Goal: Task Accomplishment & Management: Complete application form

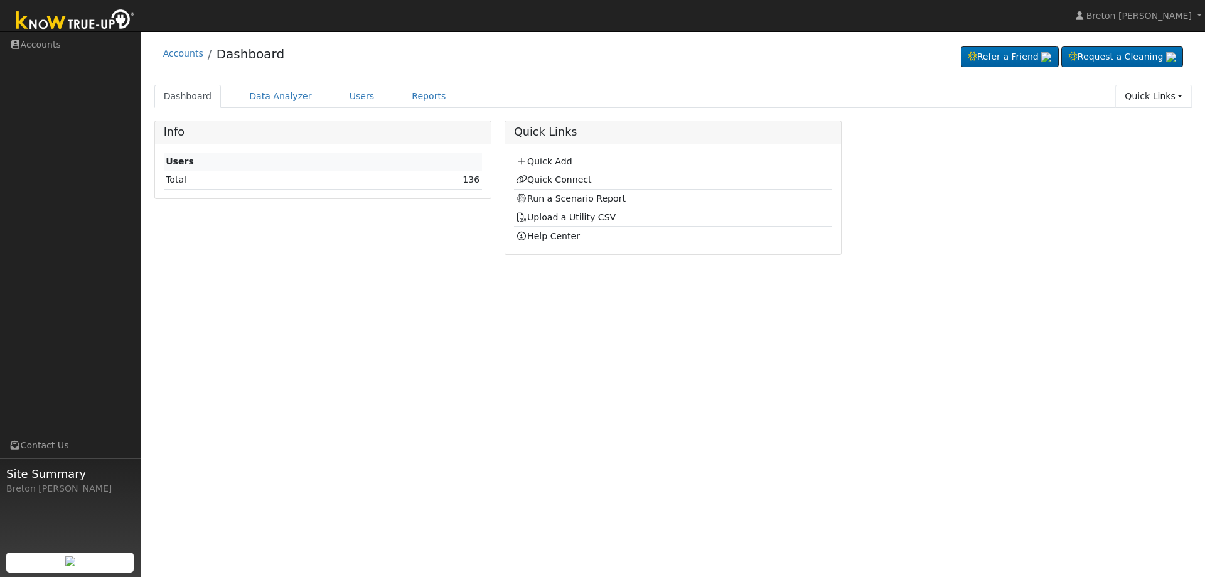
click at [1147, 88] on link "Quick Links" at bounding box center [1153, 96] width 77 height 23
click at [1124, 116] on link "Quick Add" at bounding box center [1127, 123] width 127 height 18
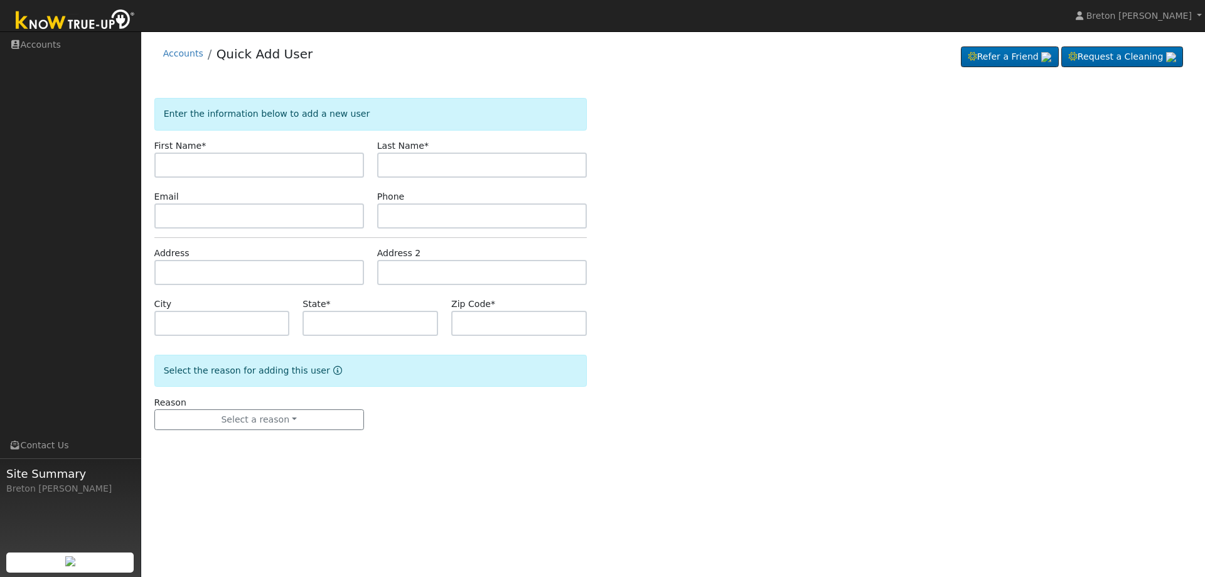
click at [233, 161] on input "text" at bounding box center [259, 164] width 210 height 25
drag, startPoint x: 256, startPoint y: 163, endPoint x: -73, endPoint y: 147, distance: 329.7
click at [0, 147] on html "installed Breton Stout Breton Stout Profile Help Center Terms Of Service See Wh…" at bounding box center [602, 288] width 1205 height 577
type input "Hard Dev"
type input "Khalsa"
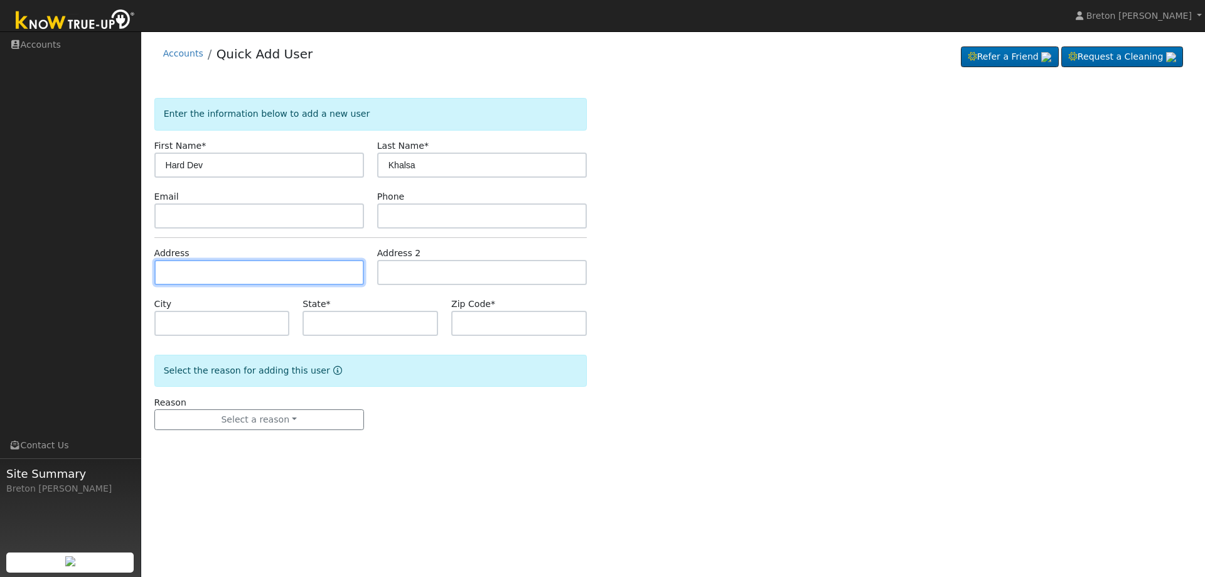
click at [208, 265] on input "text" at bounding box center [259, 272] width 210 height 25
type input "1743 South Waverly Lane"
type input "Fresno"
type input "CA"
type input "93727"
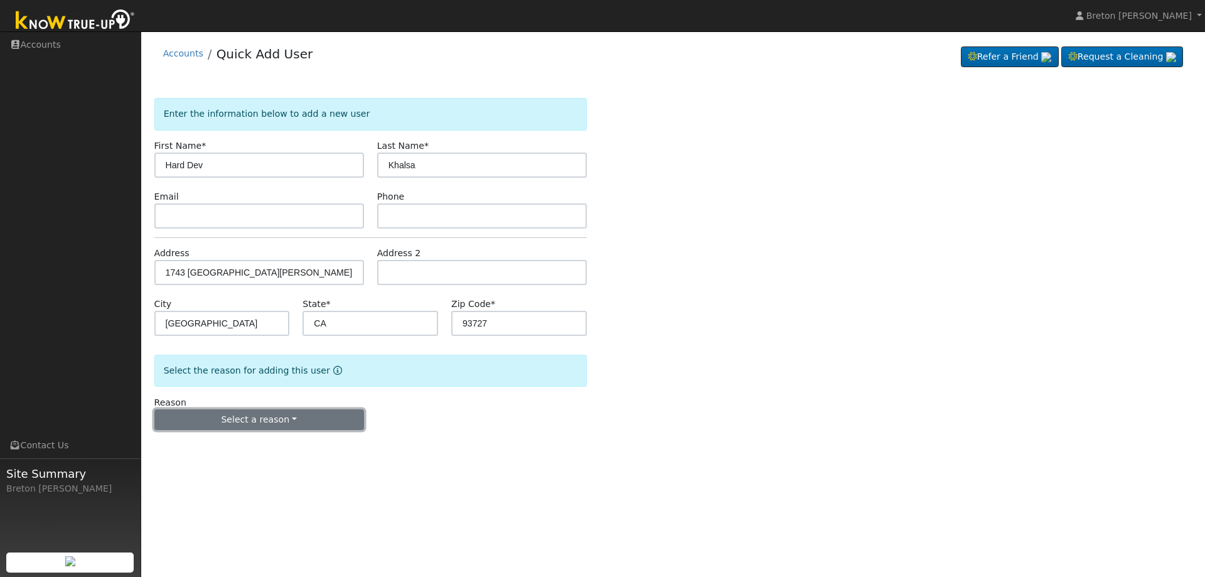
click at [239, 412] on button "Select a reason" at bounding box center [259, 419] width 210 height 21
click at [222, 445] on link "New lead" at bounding box center [224, 446] width 139 height 18
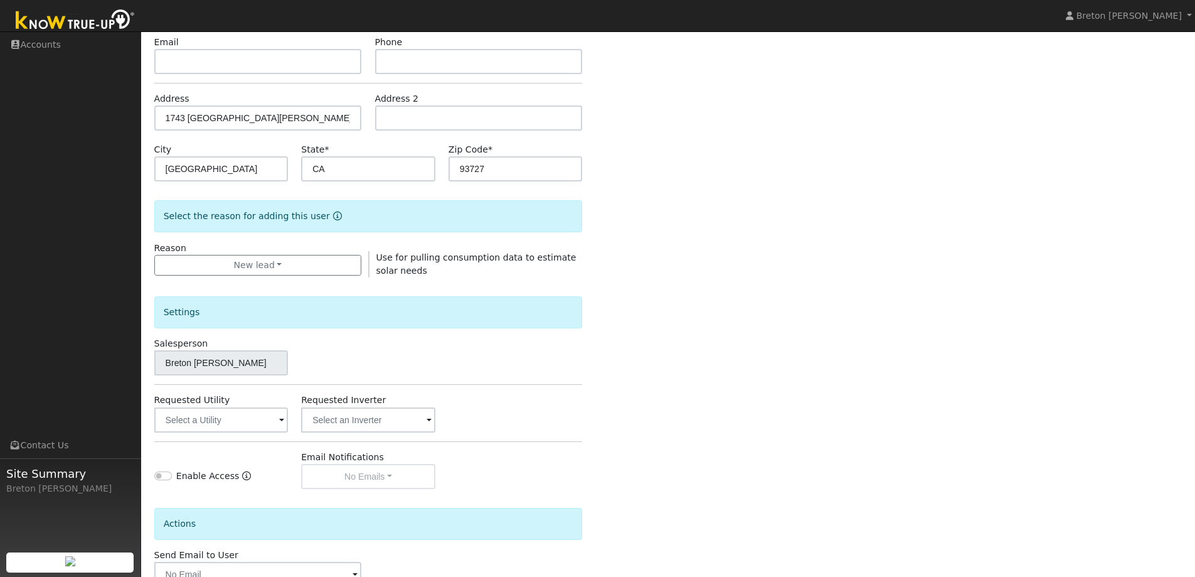
scroll to position [236, 0]
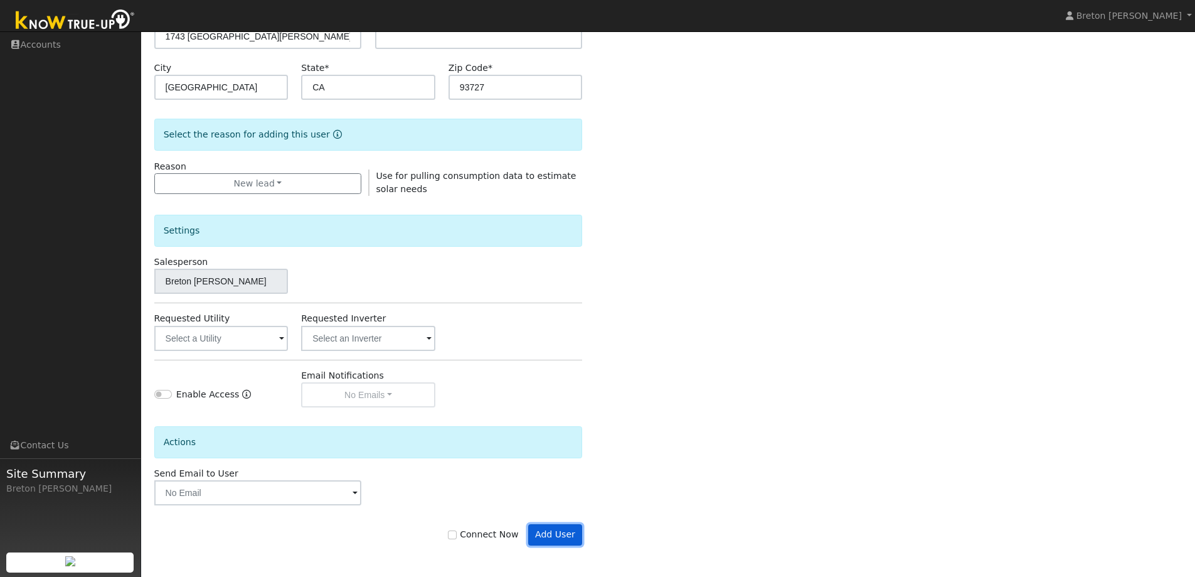
click at [553, 536] on button "Add User" at bounding box center [555, 534] width 55 height 21
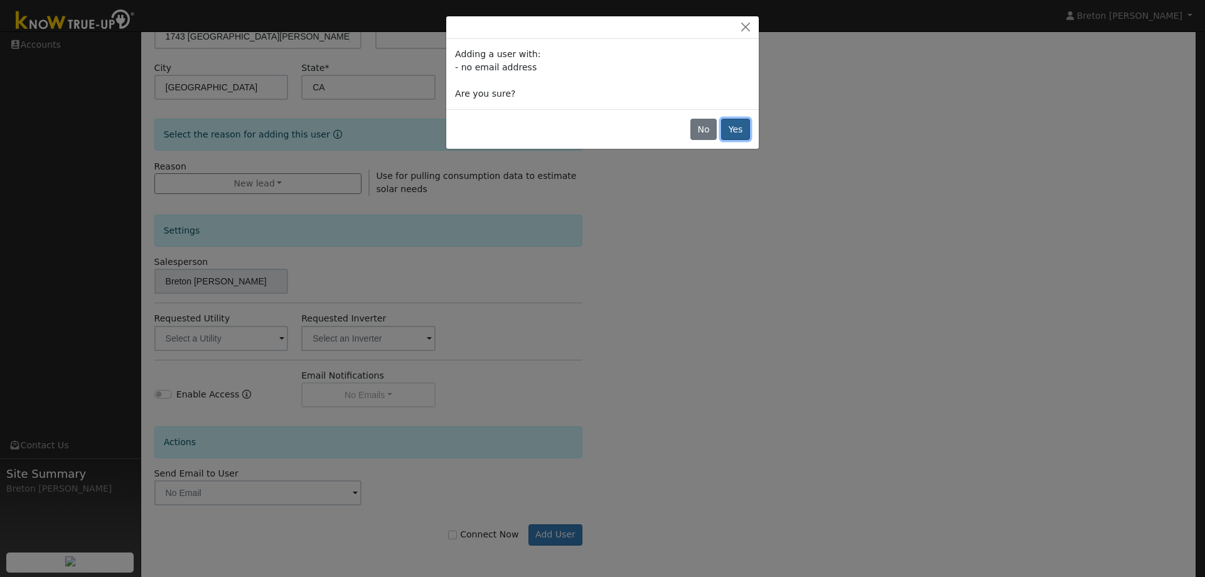
click at [740, 120] on button "Yes" at bounding box center [735, 129] width 29 height 21
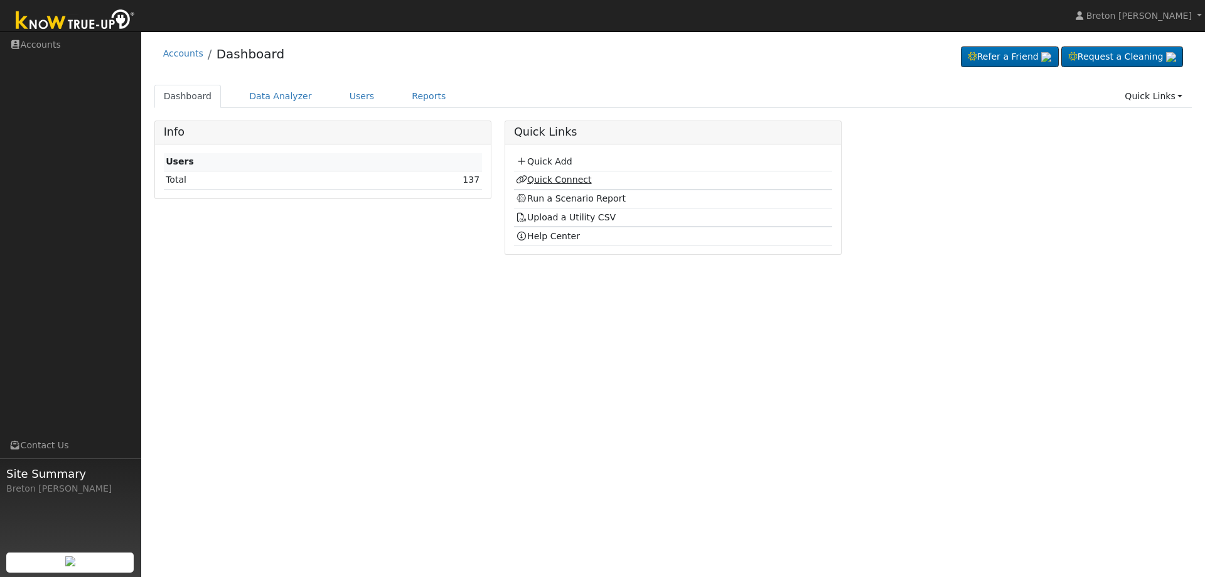
click at [545, 177] on link "Quick Connect" at bounding box center [553, 179] width 75 height 10
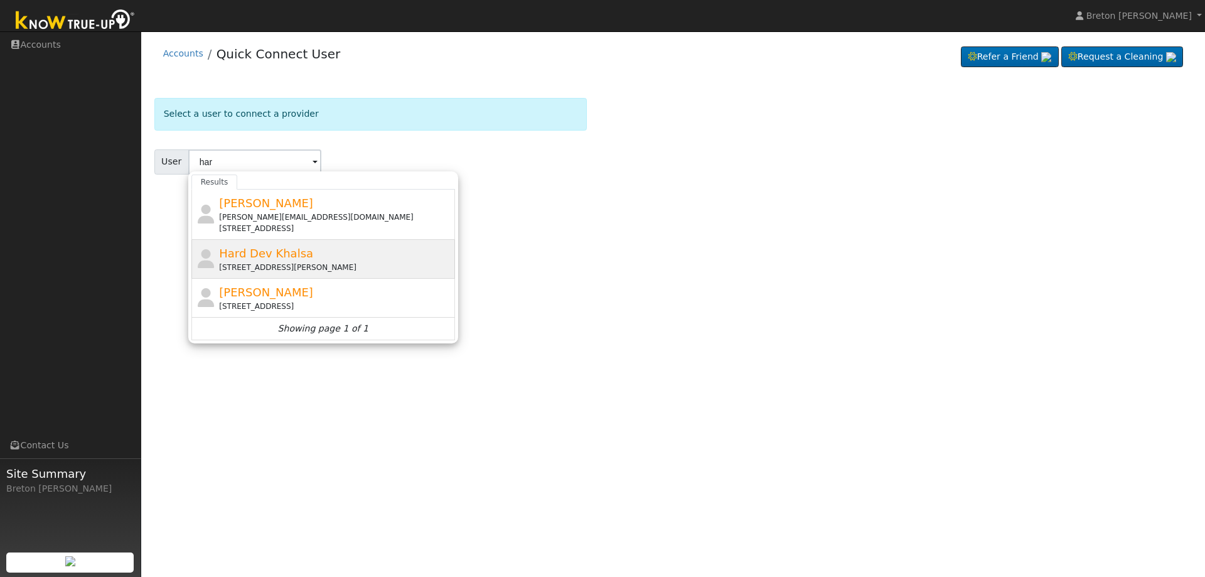
click at [272, 250] on span "Hard Dev Khalsa" at bounding box center [266, 253] width 94 height 13
type input "Hard Dev Khalsa"
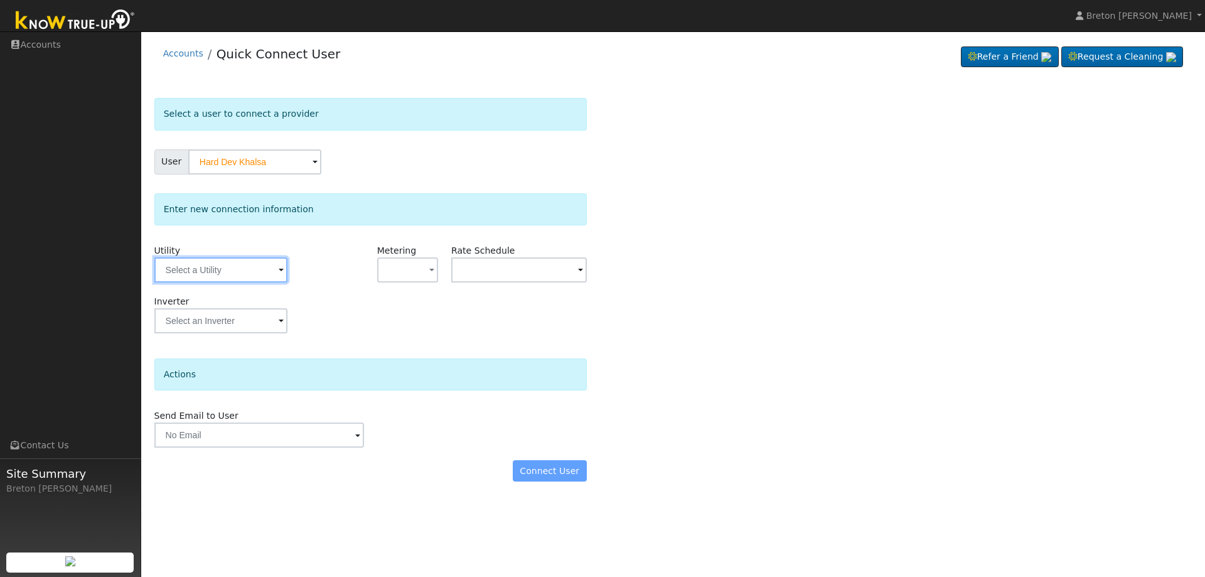
click at [238, 262] on input "text" at bounding box center [220, 269] width 133 height 25
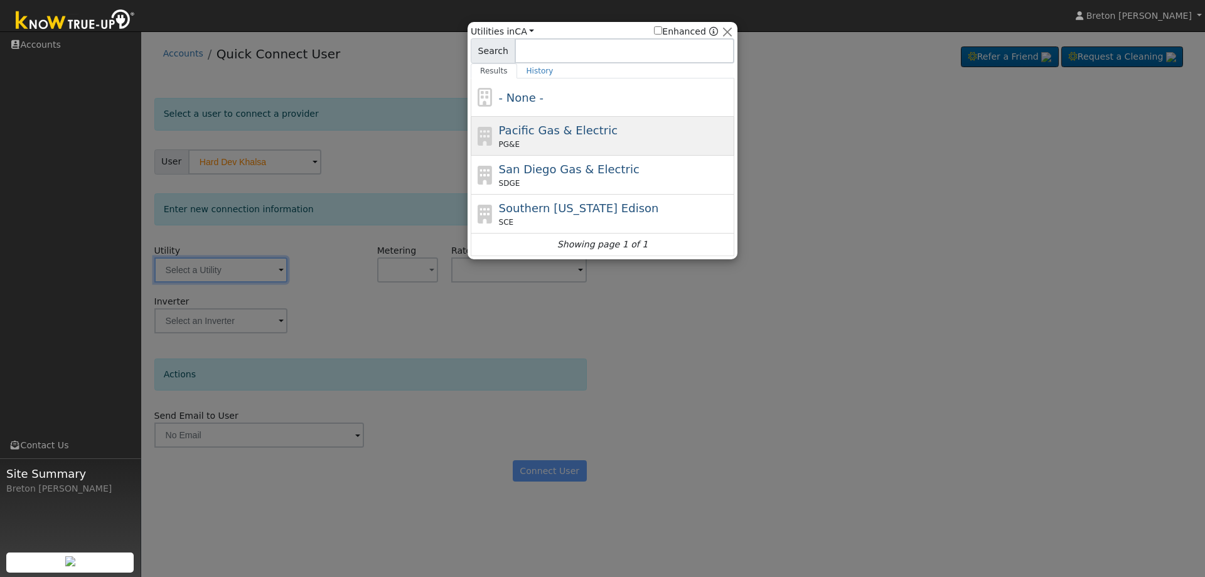
click at [521, 130] on span "Pacific Gas & Electric" at bounding box center [558, 130] width 119 height 13
type input "PG&E"
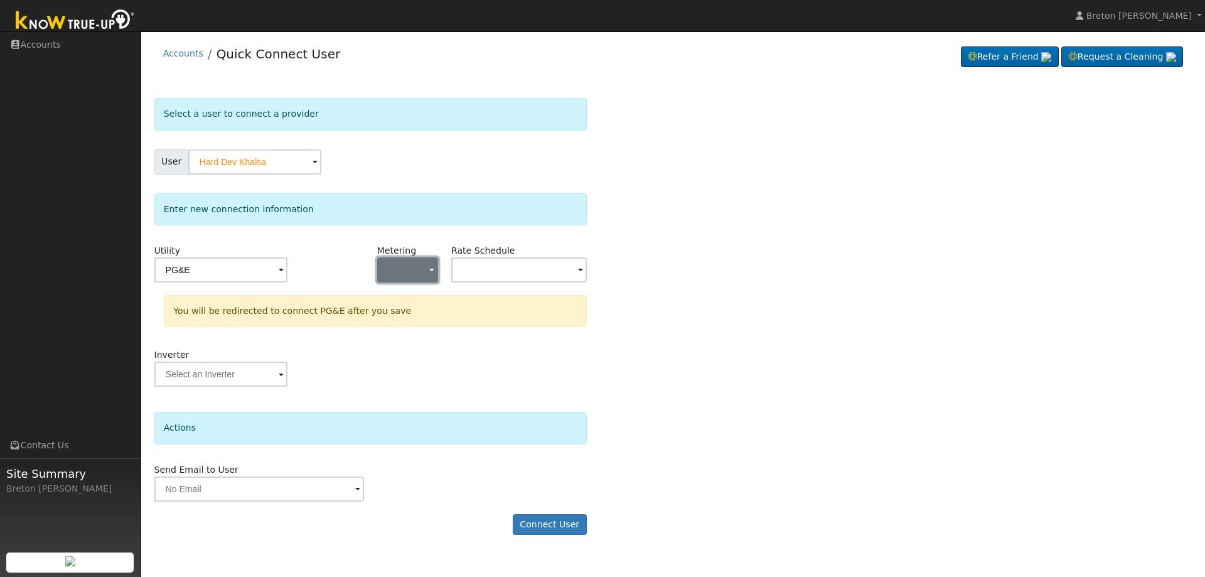
click at [415, 268] on button "button" at bounding box center [407, 269] width 61 height 25
click at [412, 313] on link "NEM" at bounding box center [421, 315] width 87 height 18
click at [513, 275] on input "text" at bounding box center [519, 269] width 136 height 25
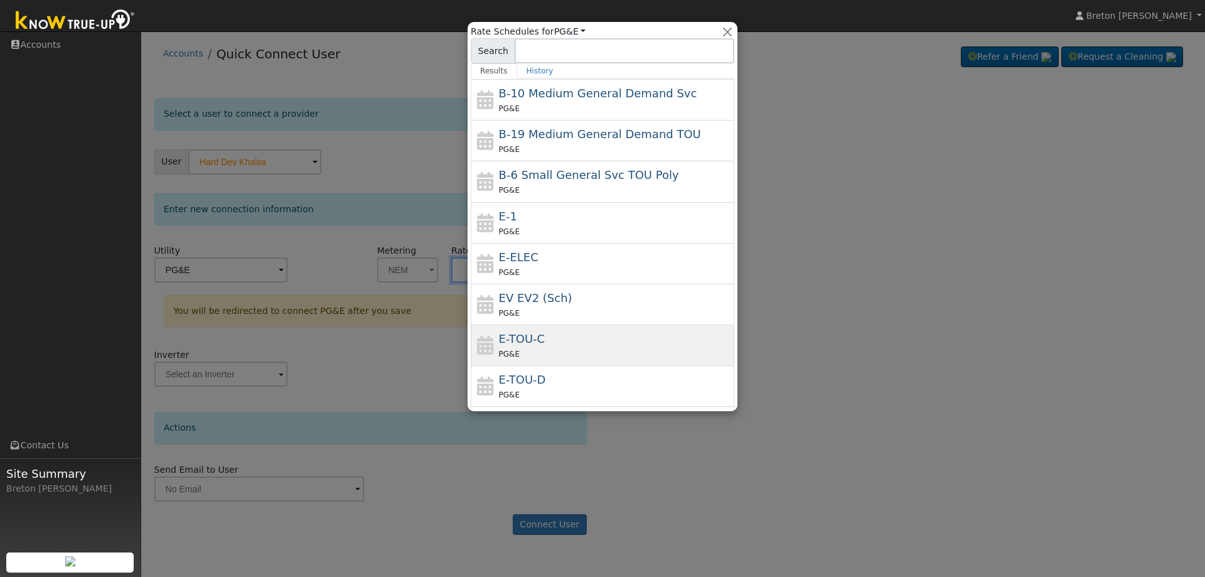
scroll to position [140, 0]
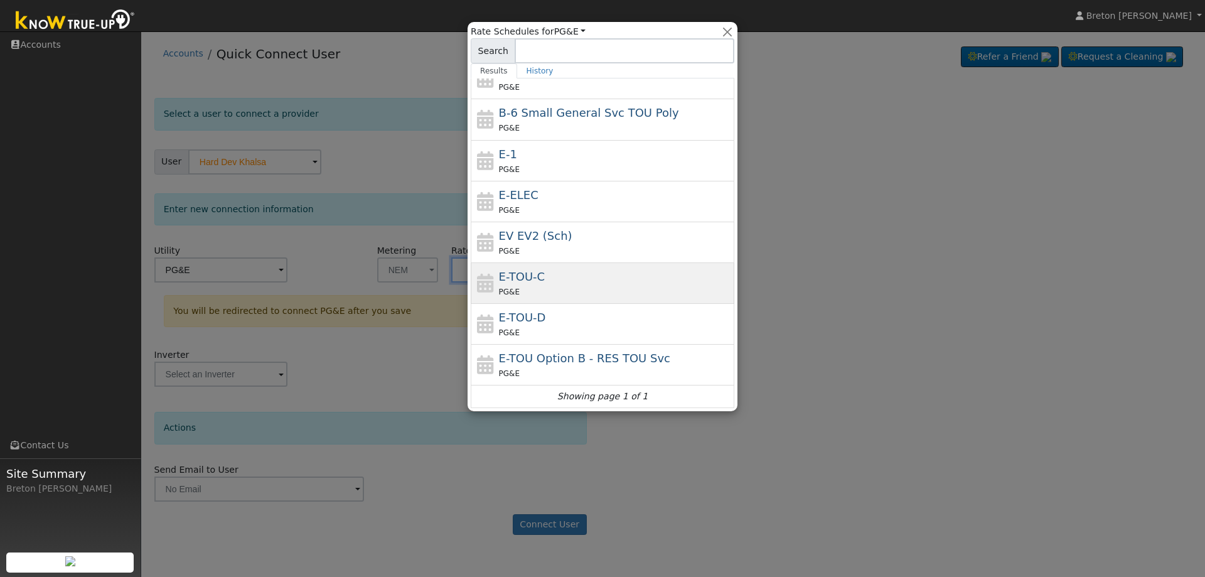
click at [539, 287] on div "PG&E" at bounding box center [615, 291] width 233 height 13
type input "E-TOU-C"
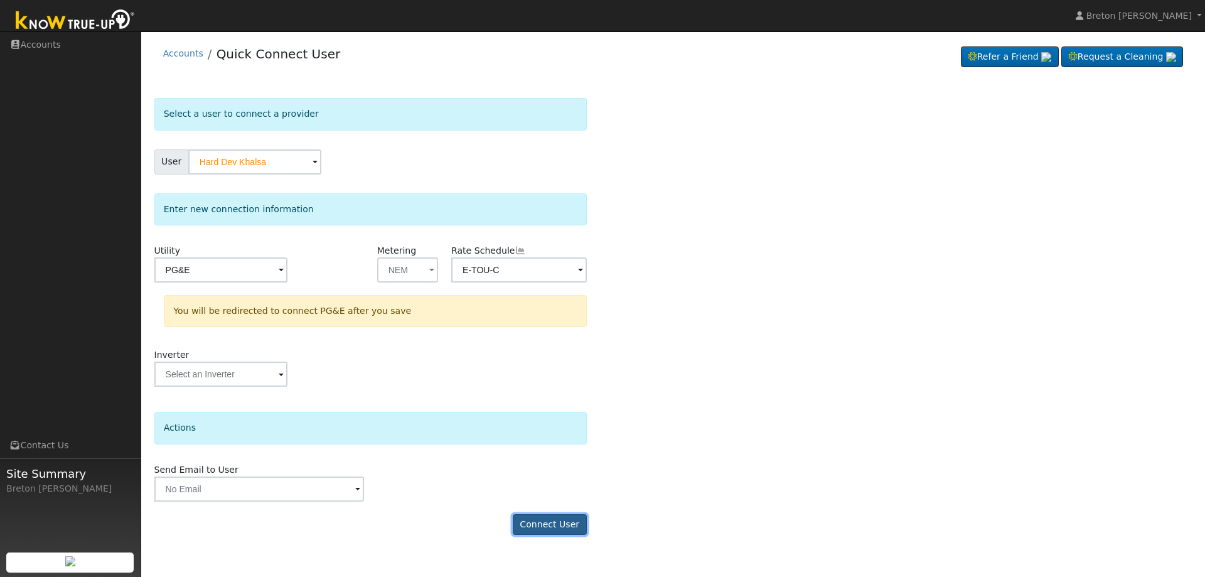
click at [562, 524] on button "Connect User" at bounding box center [550, 524] width 74 height 21
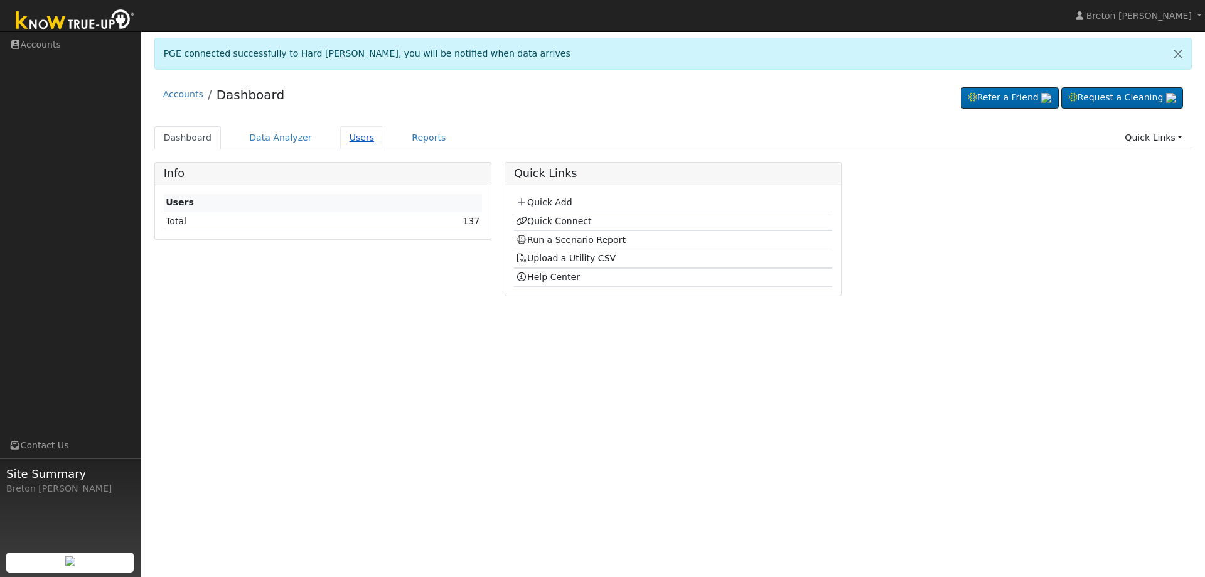
click at [355, 144] on link "Users" at bounding box center [362, 137] width 44 height 23
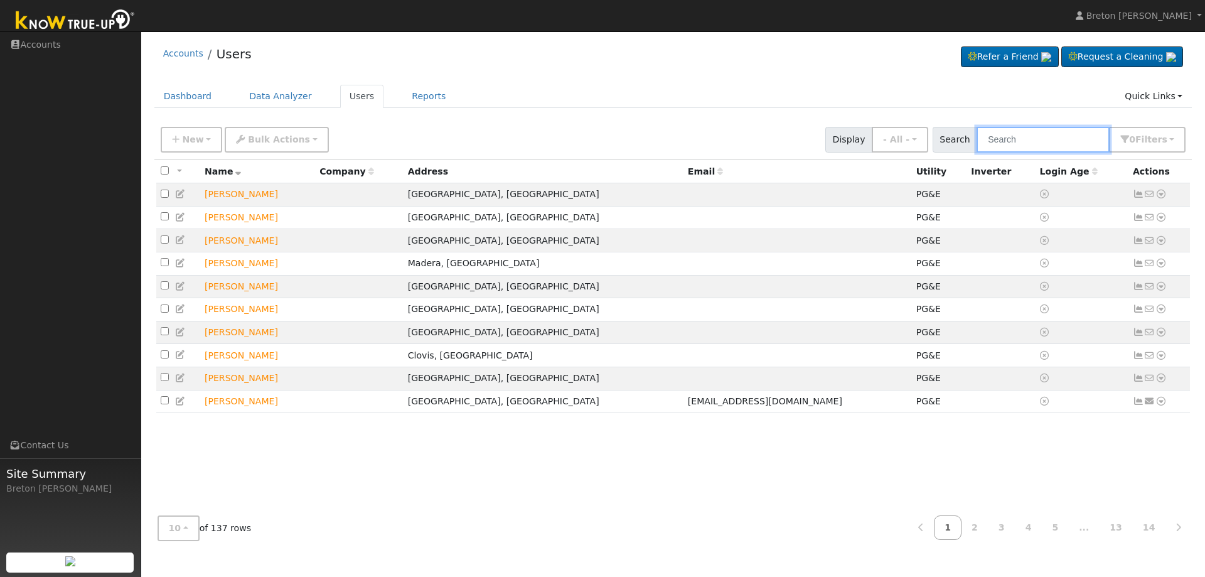
click at [1061, 131] on input "text" at bounding box center [1042, 140] width 133 height 26
type input "j"
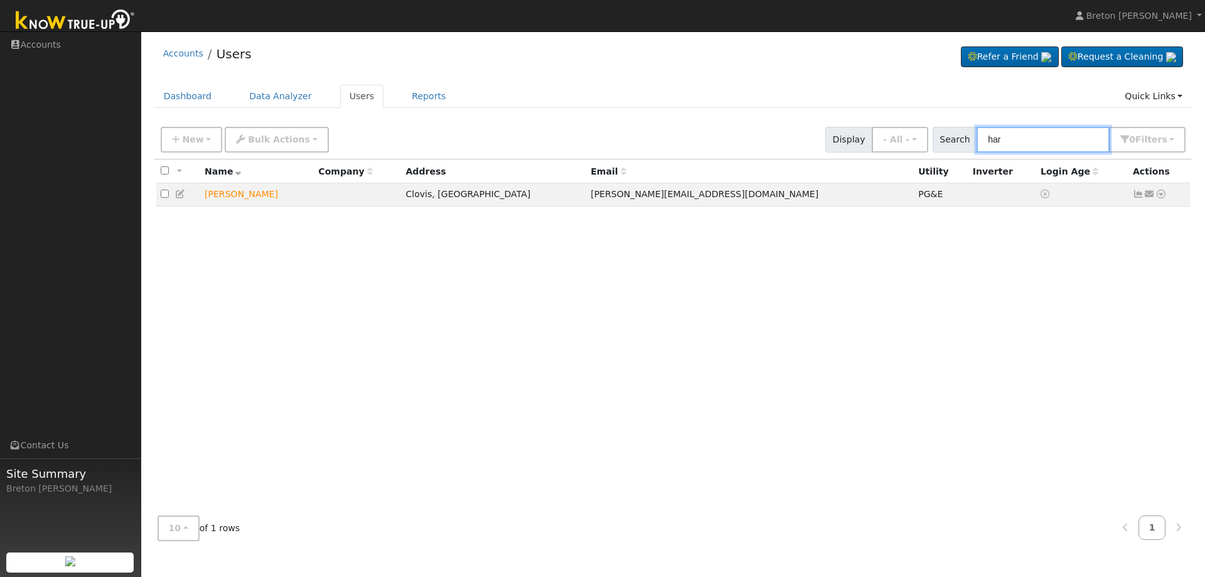
type input "har"
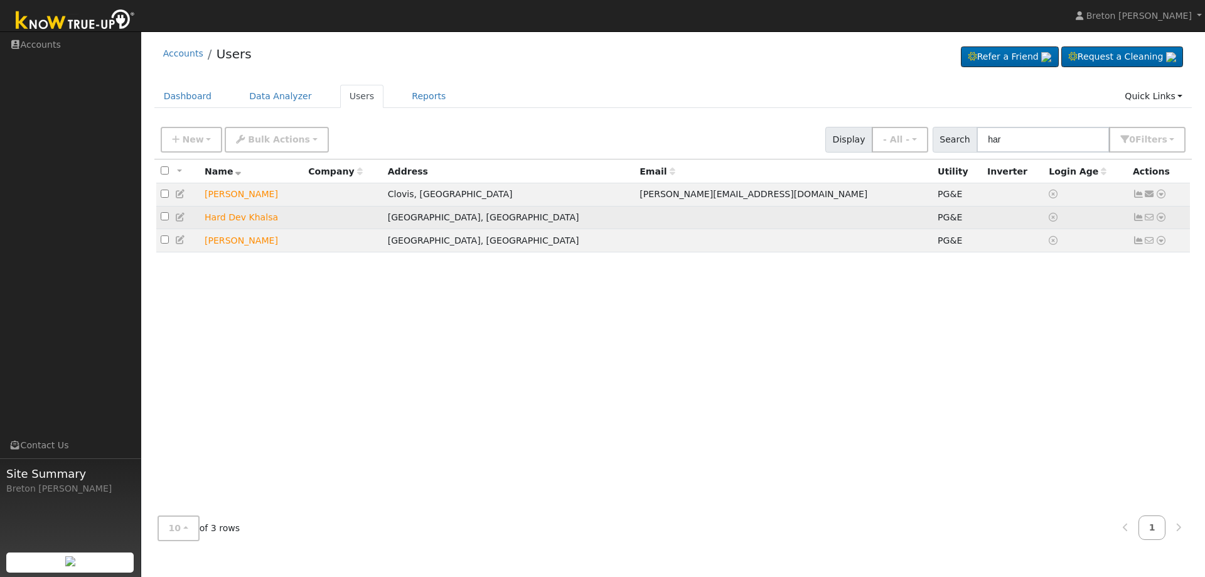
click at [1135, 217] on icon at bounding box center [1137, 217] width 11 height 9
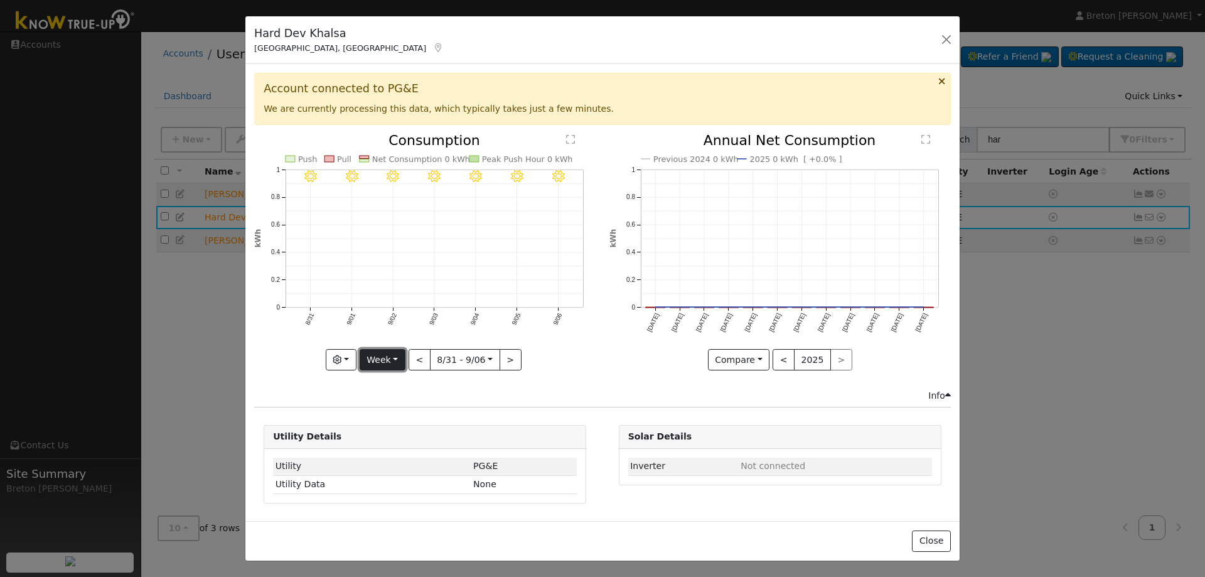
click at [385, 357] on button "Week" at bounding box center [382, 359] width 46 height 21
click at [405, 439] on link "Year" at bounding box center [403, 439] width 87 height 18
type input "[DATE]"
click at [631, 398] on div "Info" at bounding box center [603, 395] width 710 height 13
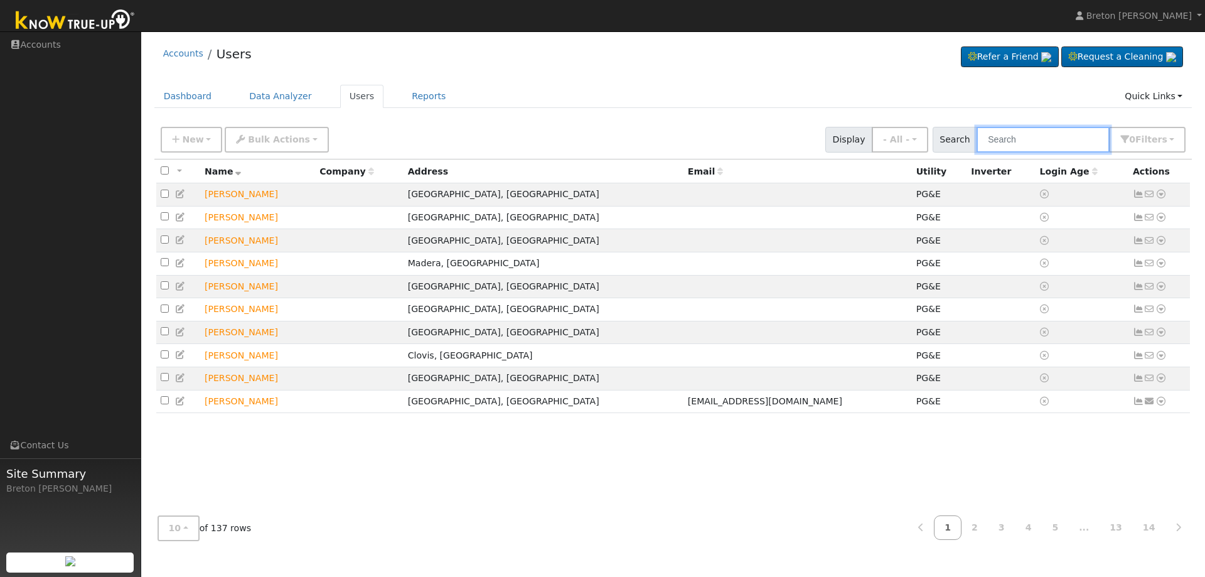
click at [1019, 143] on input "text" at bounding box center [1042, 140] width 133 height 26
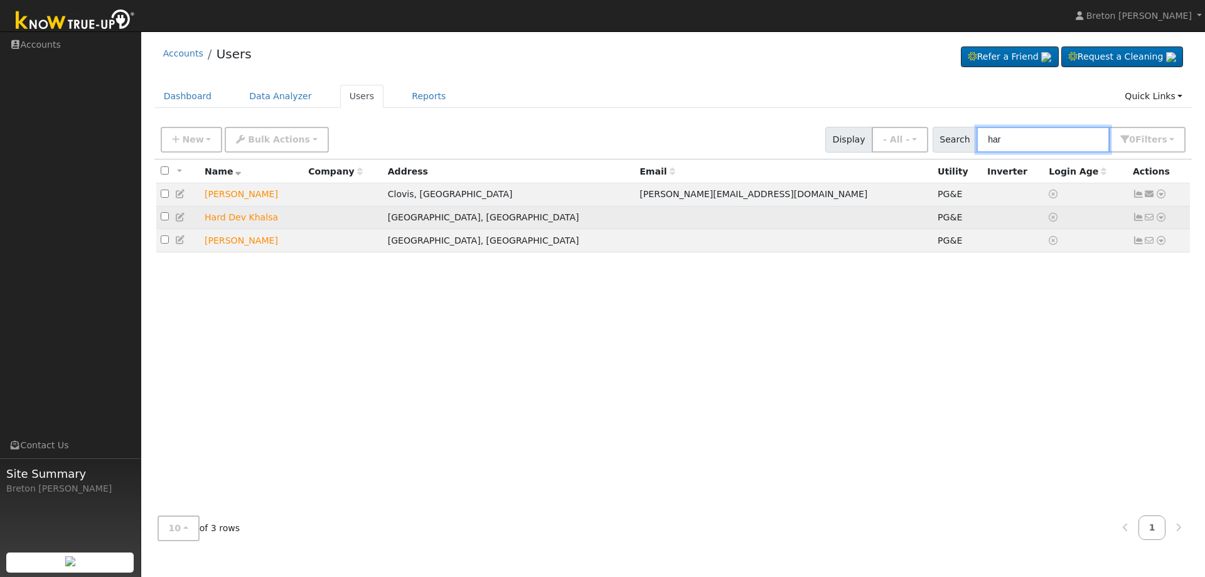
type input "har"
click at [1140, 218] on icon at bounding box center [1137, 217] width 11 height 9
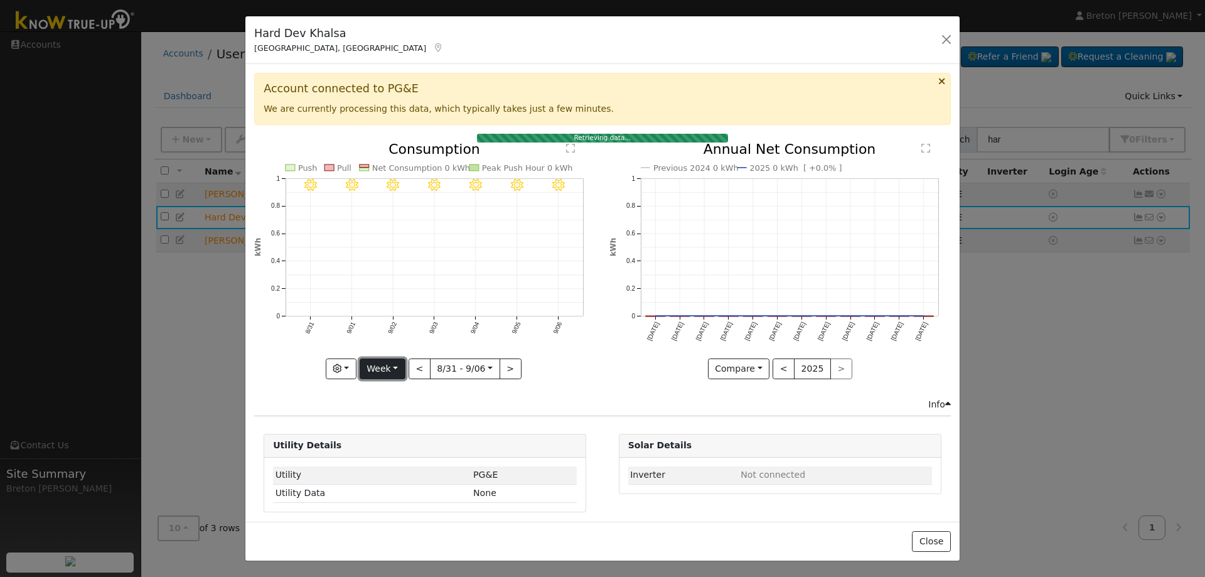
click at [383, 368] on button "Week" at bounding box center [382, 368] width 46 height 21
click at [385, 443] on link "Year" at bounding box center [403, 448] width 87 height 18
type input "[DATE]"
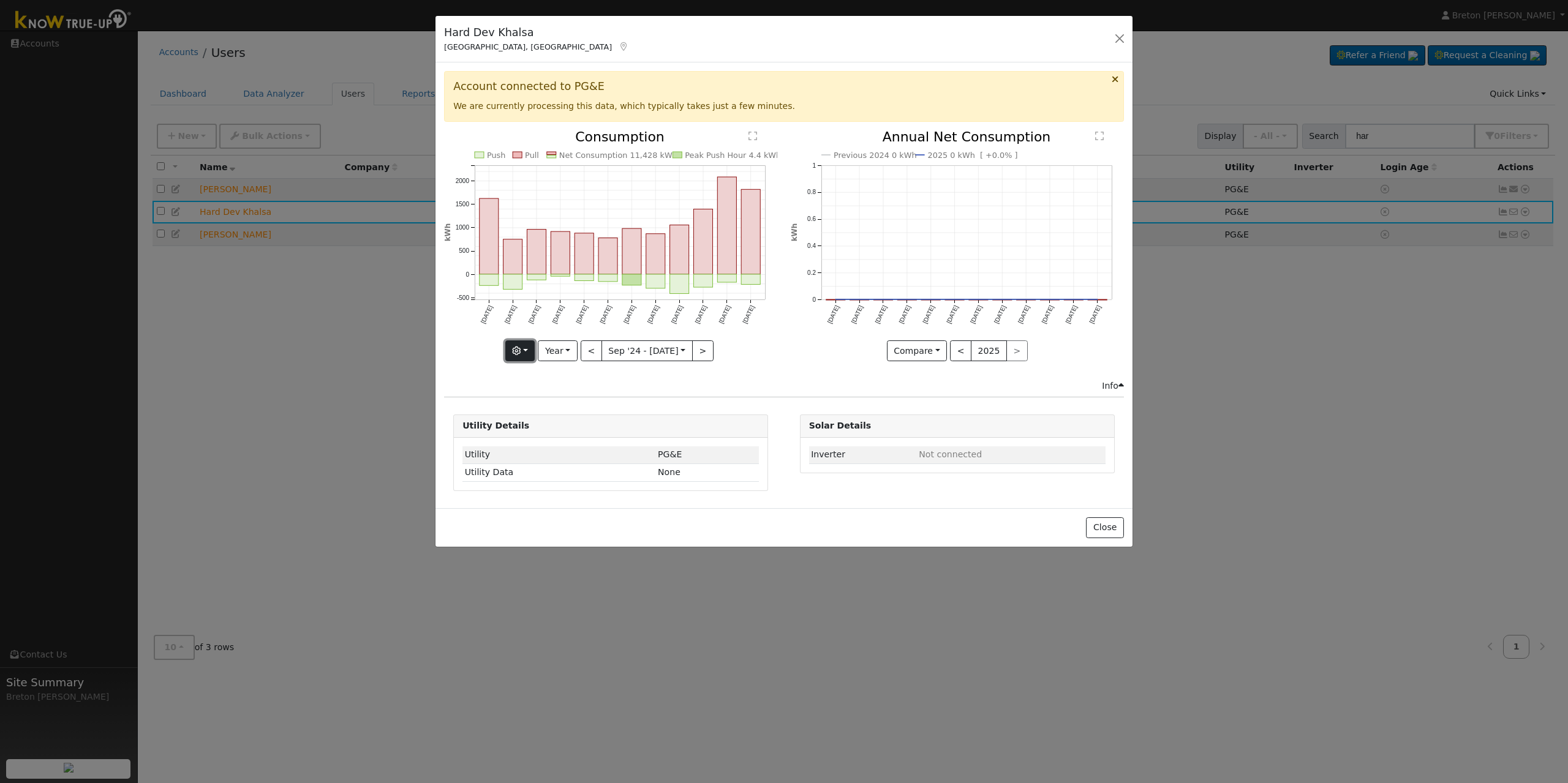
click at [526, 350] on button "button" at bounding box center [520, 350] width 30 height 21
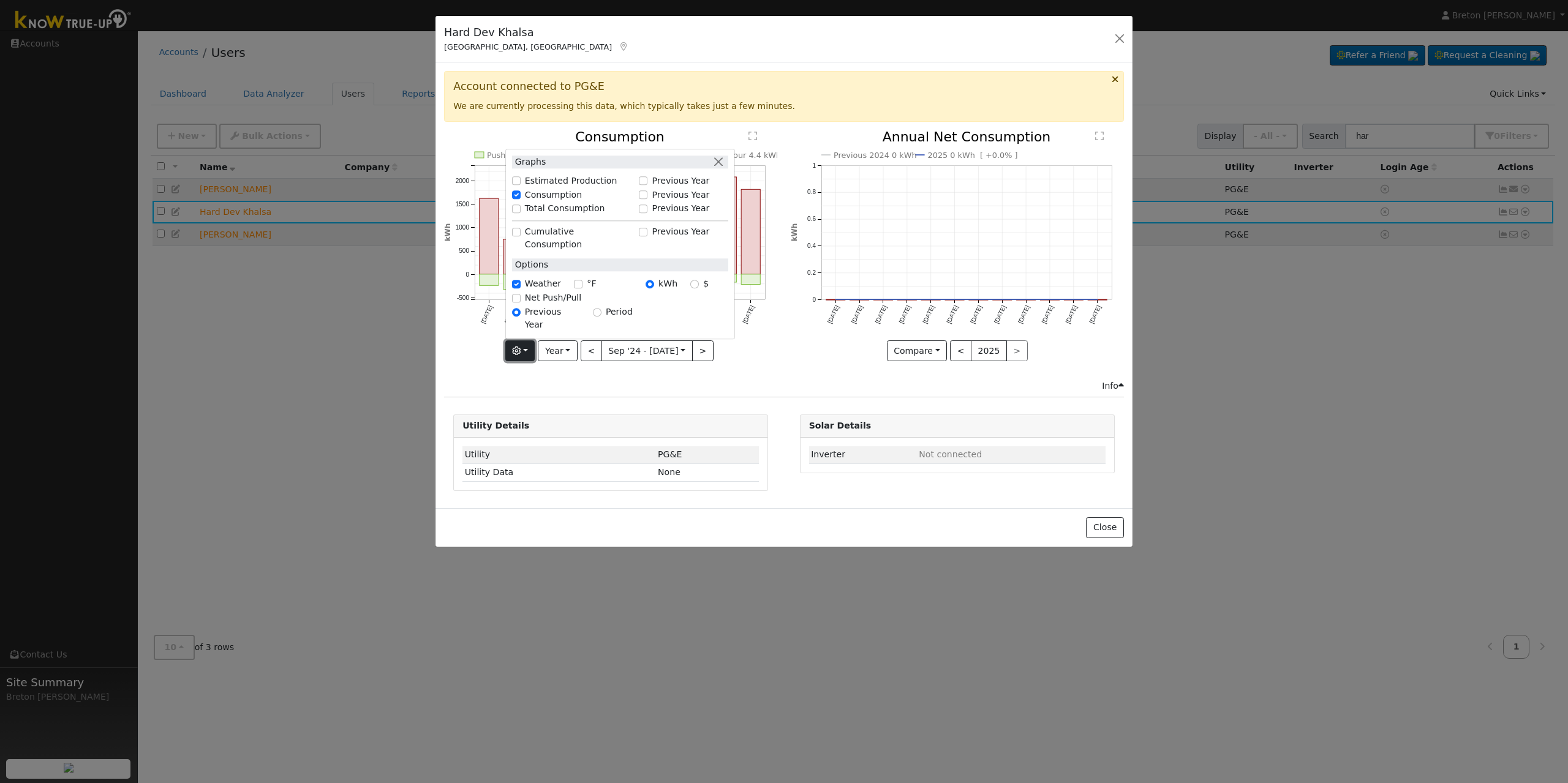
click at [526, 350] on button "button" at bounding box center [520, 350] width 30 height 21
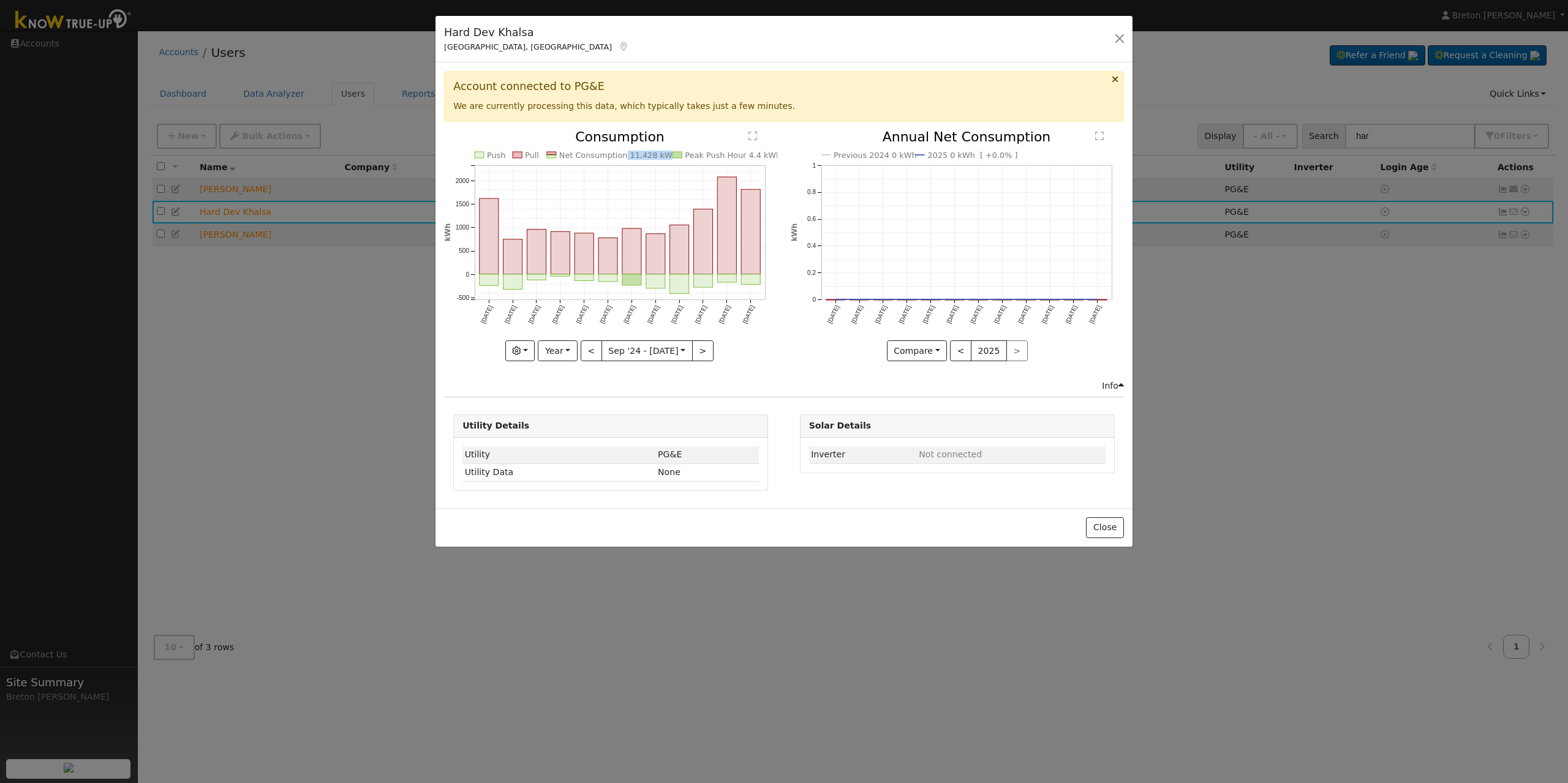
drag, startPoint x: 622, startPoint y: 157, endPoint x: 660, endPoint y: 153, distance: 38.2
click at [660, 153] on text "Net Consumption 11,428 kWh" at bounding box center [618, 154] width 118 height 9
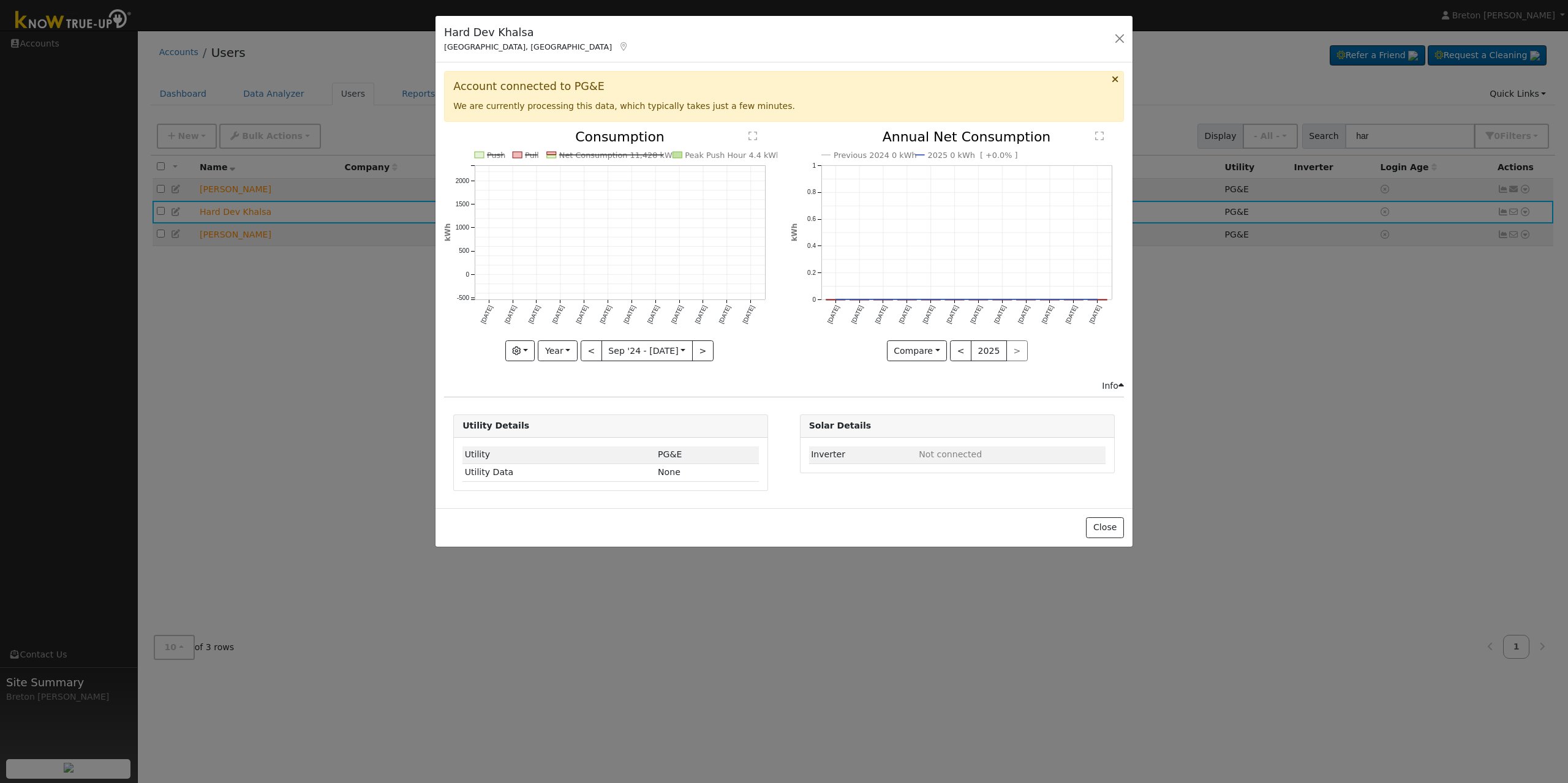
click at [663, 153] on text "Net Consumption 11,428 kWh" at bounding box center [618, 154] width 118 height 9
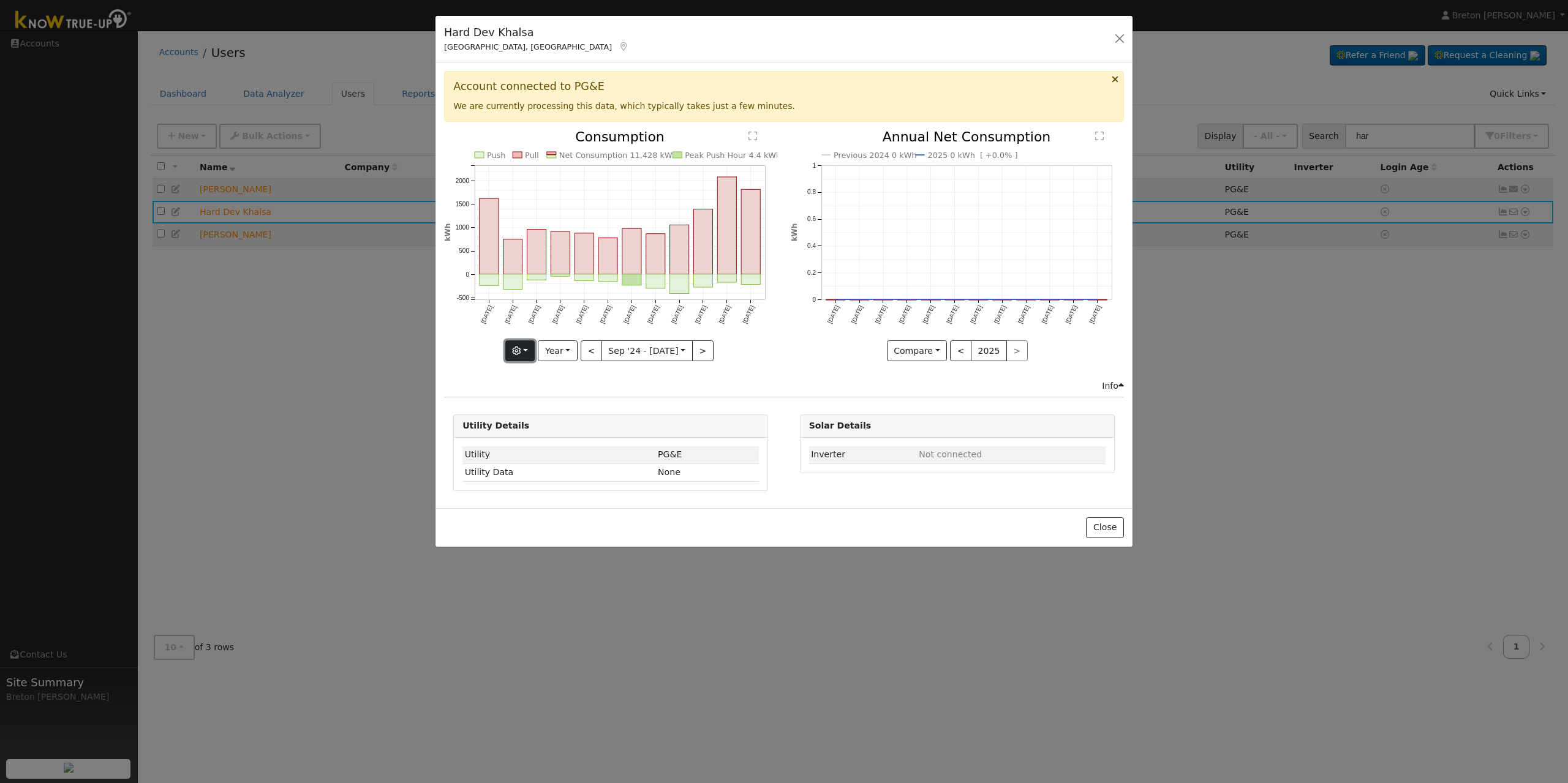
click at [533, 350] on button "button" at bounding box center [520, 350] width 30 height 21
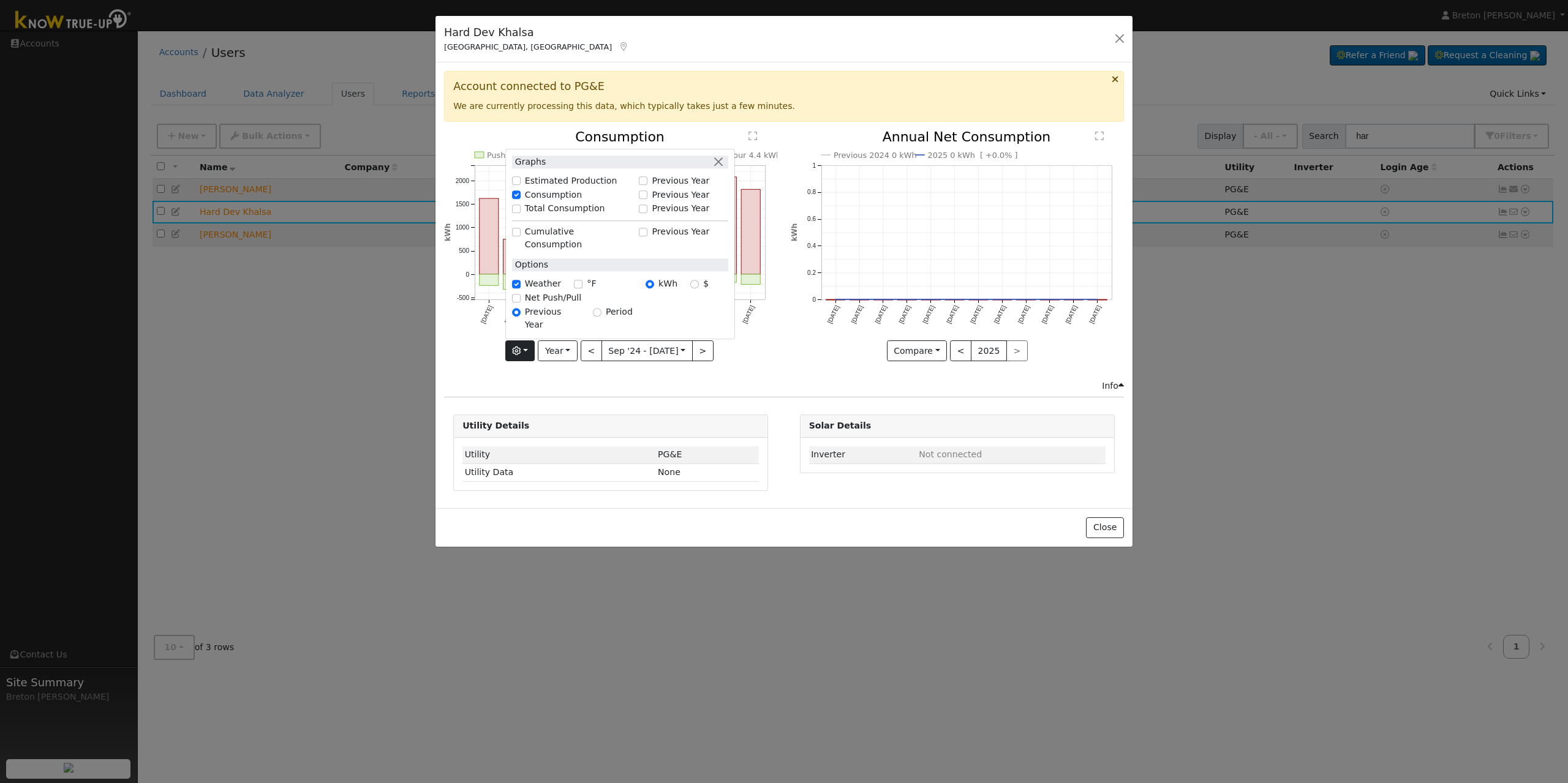
click at [530, 305] on label "Net Push/Pull" at bounding box center [554, 298] width 57 height 13
click at [520, 303] on input "Net Push/Pull" at bounding box center [516, 298] width 9 height 9
checkbox input "true"
click at [477, 359] on div "Graphs Estimated Production Previous Year Consumption Previous Year Total Consu…" at bounding box center [610, 350] width 333 height 21
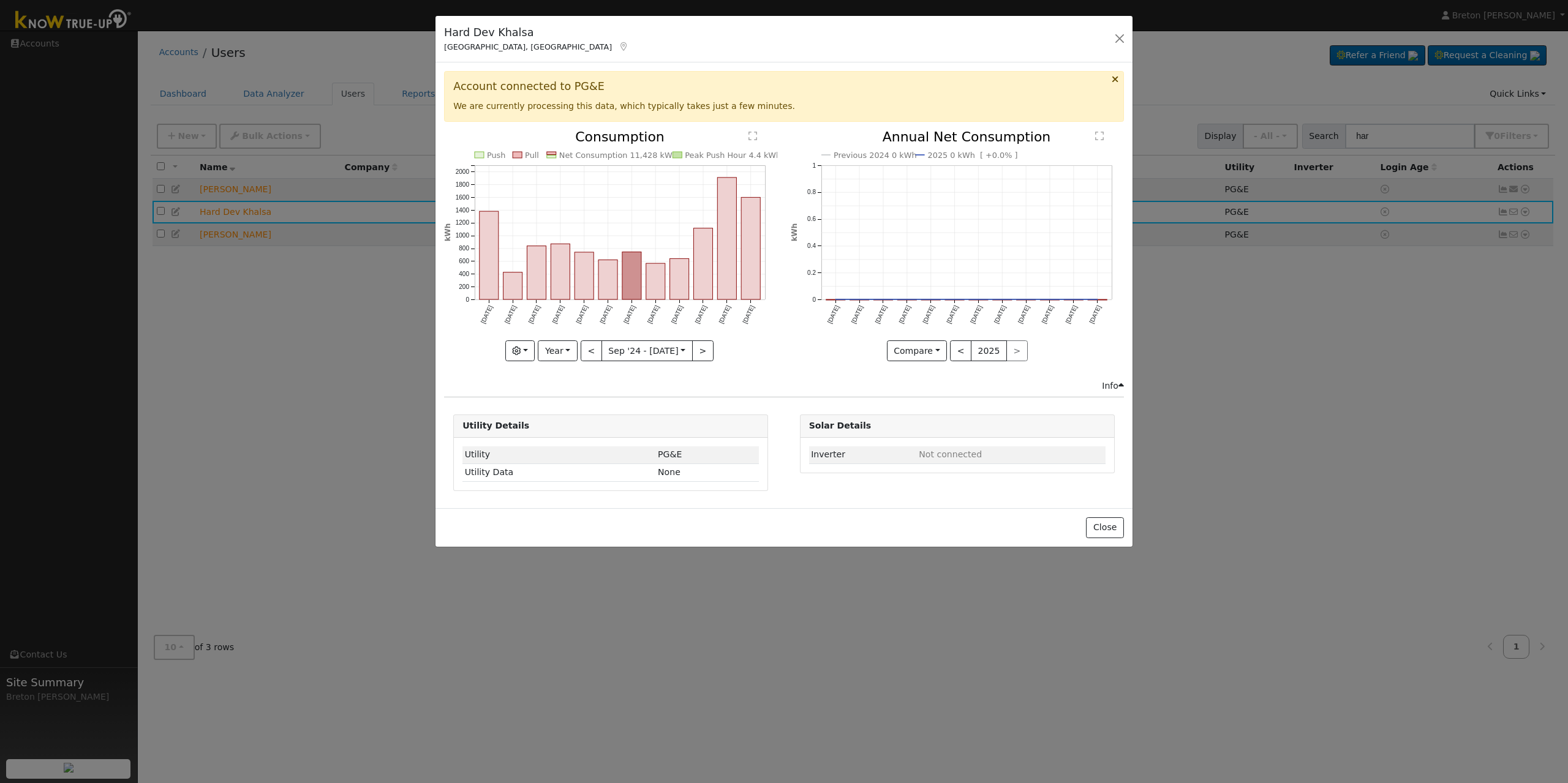
click at [1129, 43] on div "Hard Dev Khalsa [GEOGRAPHIC_DATA], [GEOGRAPHIC_DATA] Default Account Default Ac…" at bounding box center [784, 39] width 697 height 47
click at [1129, 42] on div "Hard Dev Khalsa [GEOGRAPHIC_DATA], [GEOGRAPHIC_DATA] Default Account Default Ac…" at bounding box center [784, 39] width 697 height 47
click at [1120, 42] on button "button" at bounding box center [1120, 39] width 18 height 18
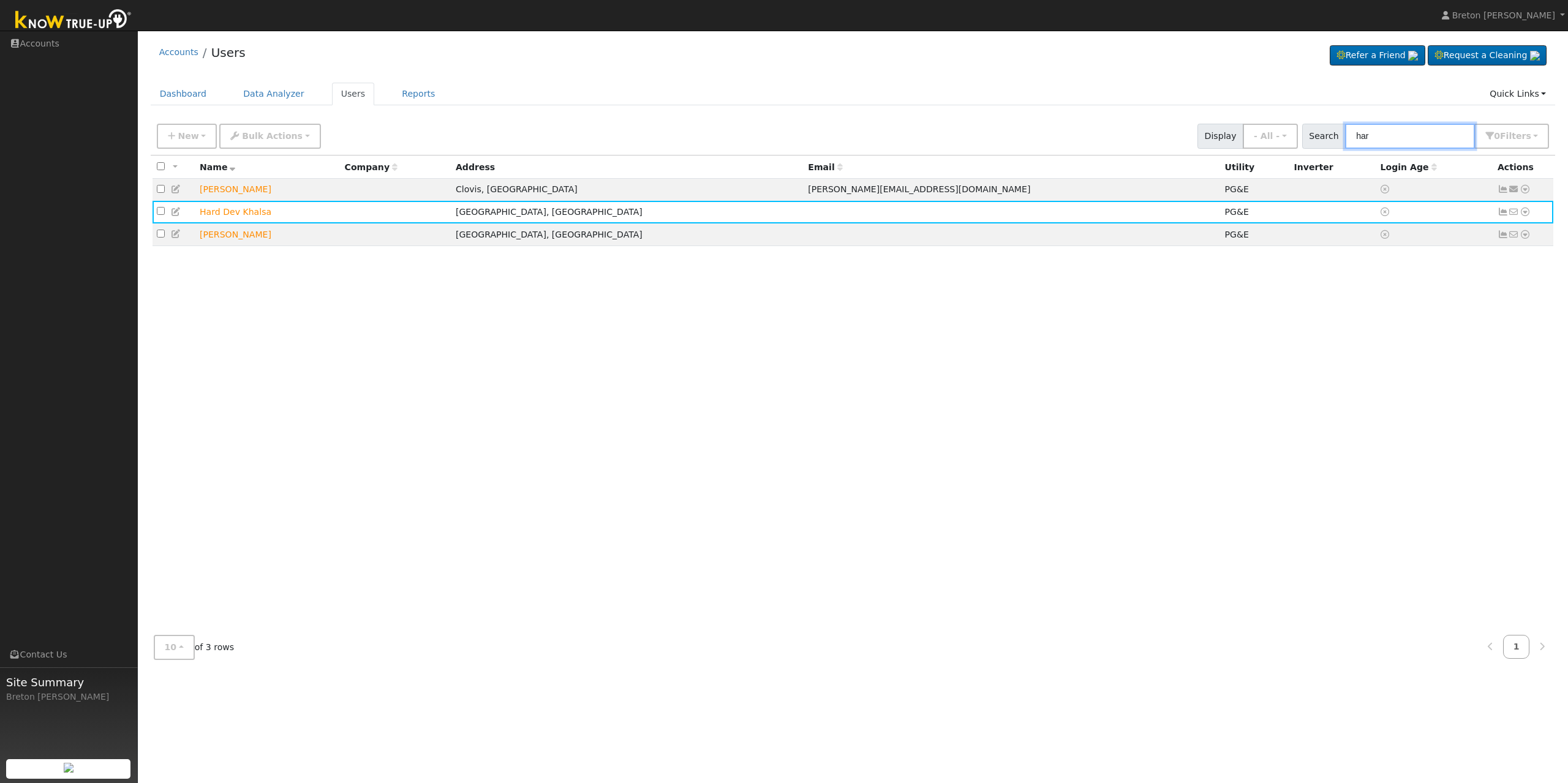
drag, startPoint x: 1383, startPoint y: 135, endPoint x: 1247, endPoint y: 125, distance: 136.4
click at [1176, 126] on div "New Quick Add Quick Connect Quick Convert Lead Bulk Actions Send Email Disconne…" at bounding box center [852, 134] width 1397 height 29
type input "[PERSON_NAME]"
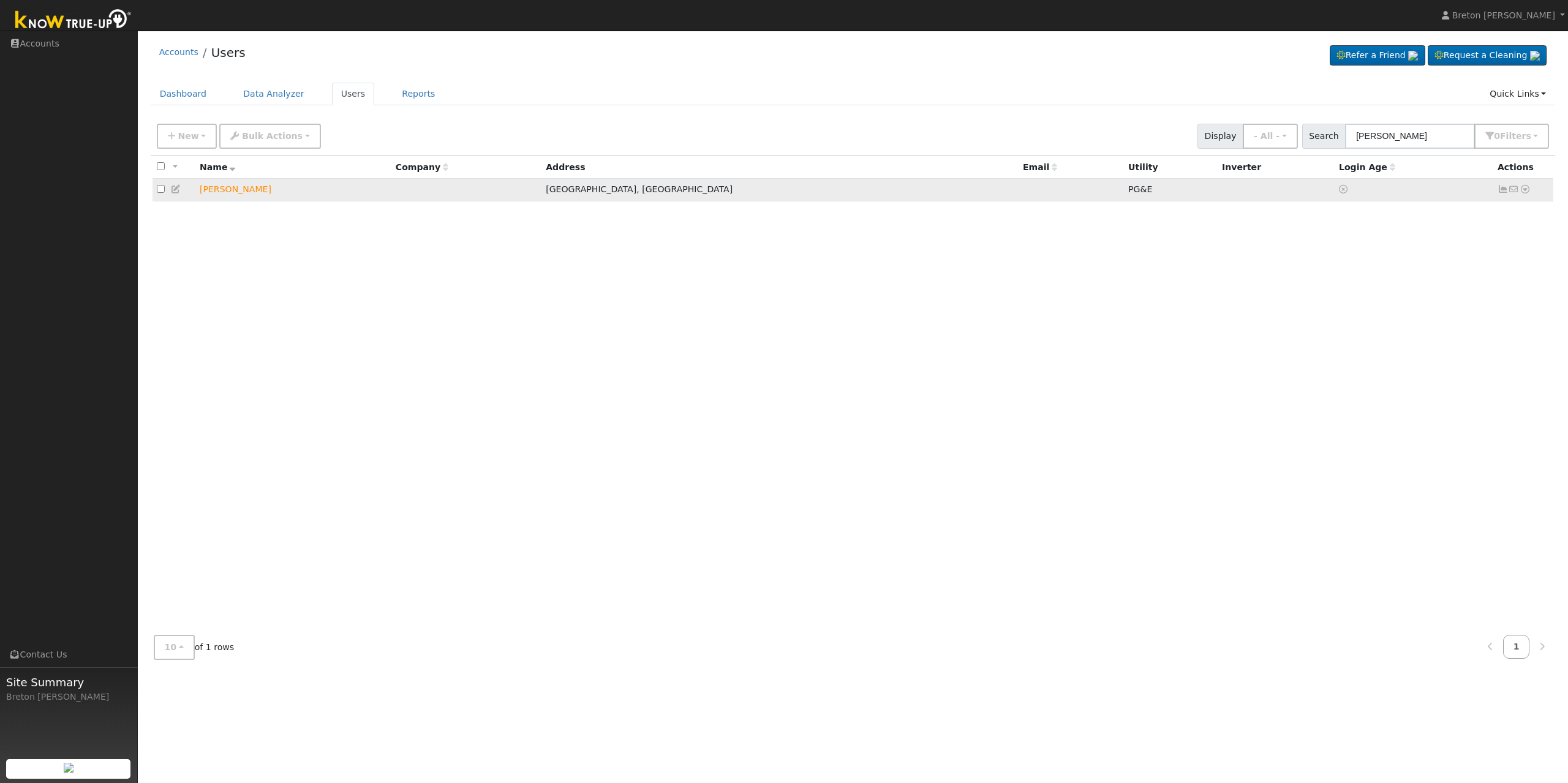
click at [246, 193] on td "[PERSON_NAME]" at bounding box center [293, 189] width 196 height 22
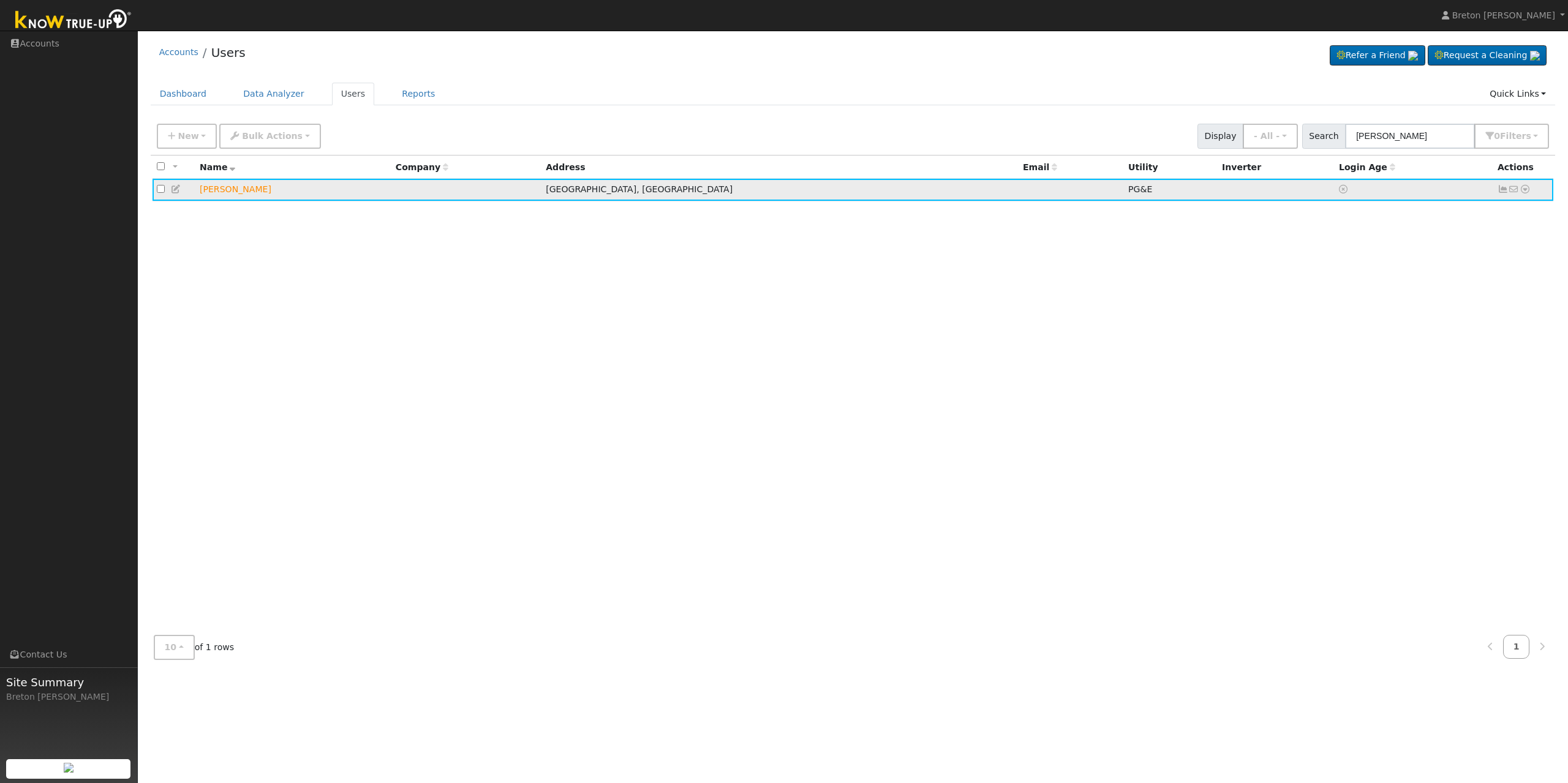
click at [1176, 193] on icon at bounding box center [1503, 188] width 11 height 9
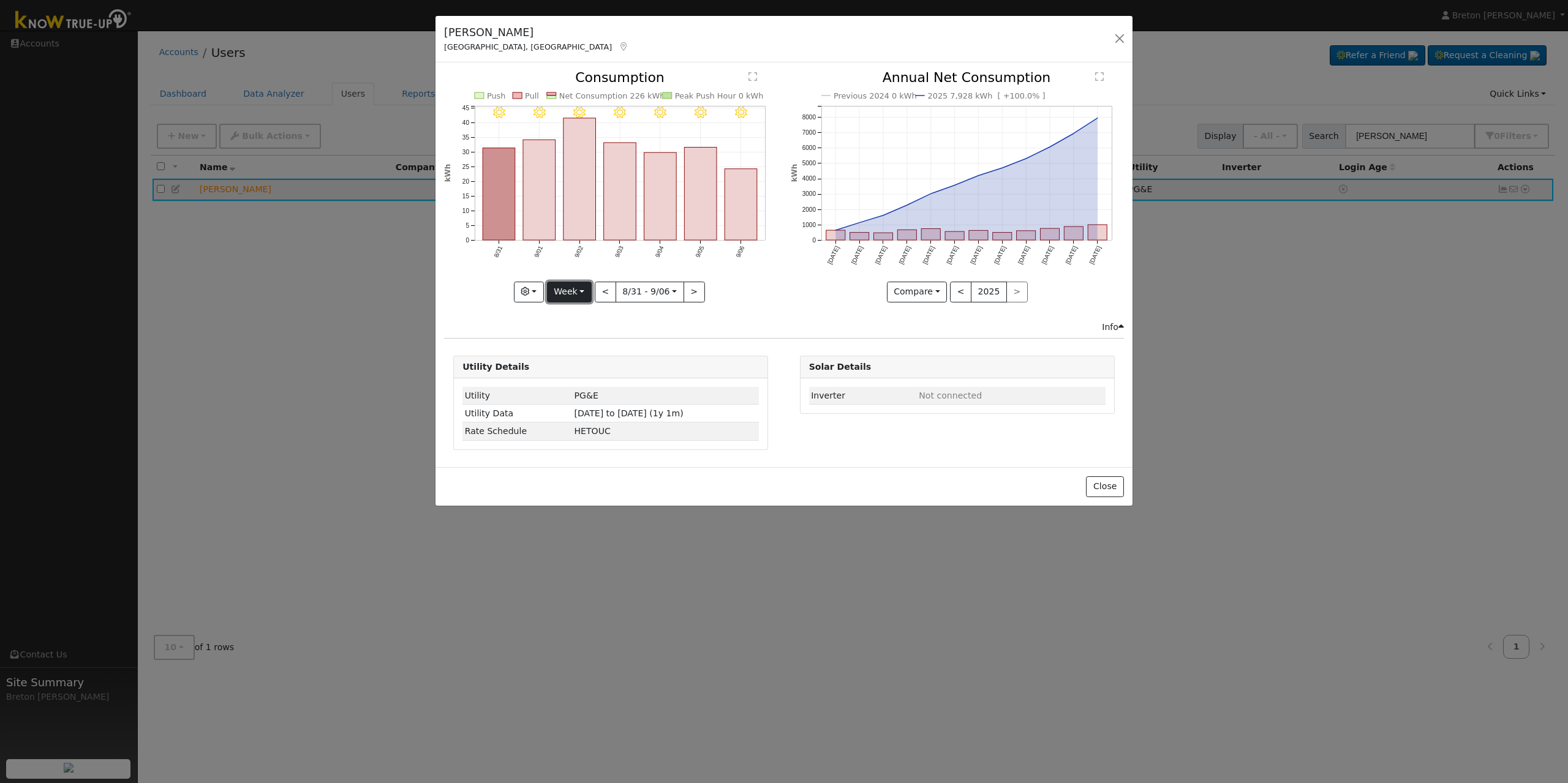
click at [566, 288] on button "Week" at bounding box center [569, 292] width 45 height 21
click at [571, 362] on link "Year" at bounding box center [590, 369] width 85 height 18
type input "[DATE]"
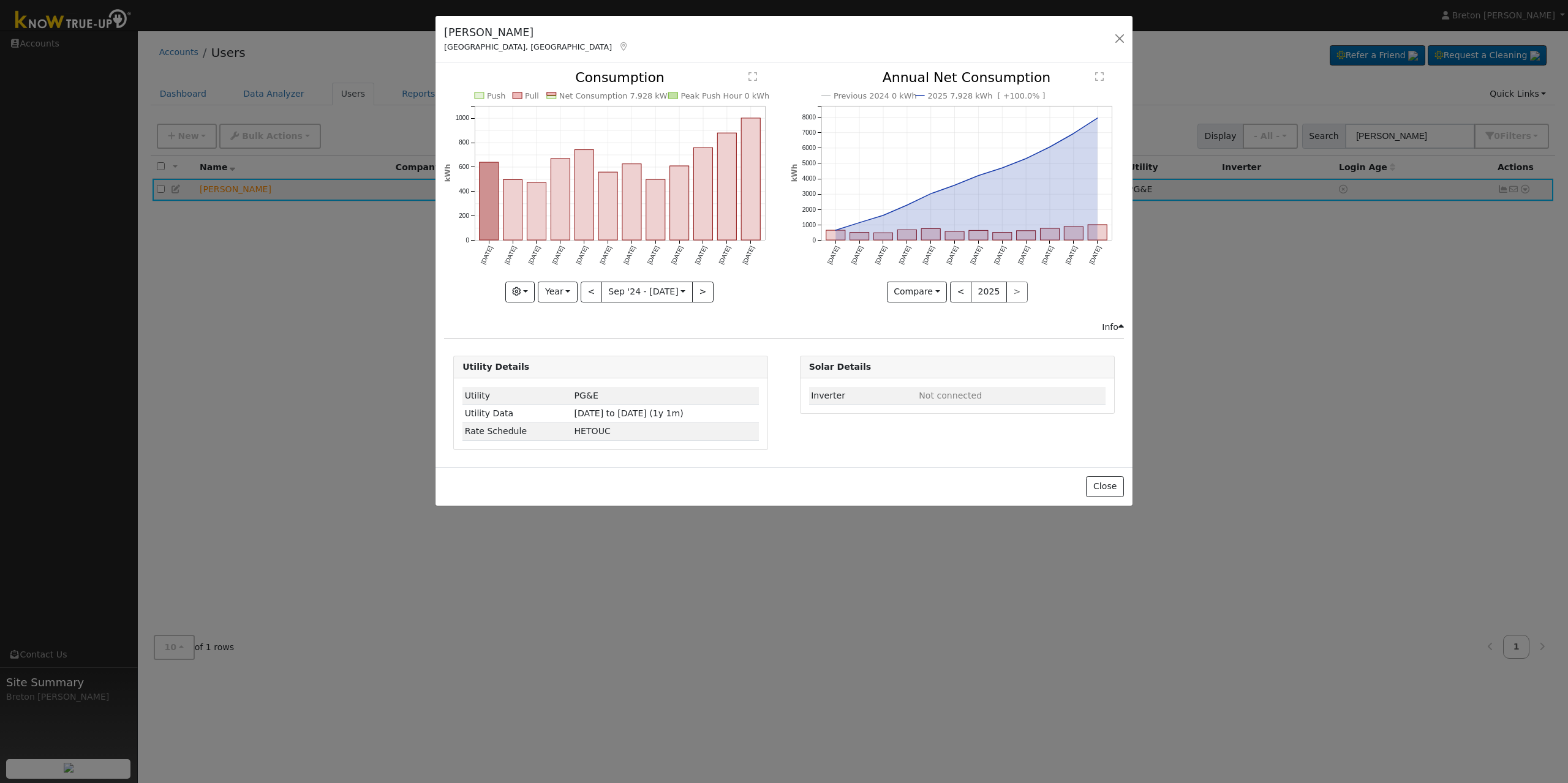
drag, startPoint x: 745, startPoint y: 277, endPoint x: 902, endPoint y: 297, distance: 158.3
click at [745, 277] on icon "Push Pull Net Consumption 7,928 kWh Peak Push Hour 0 kWh [DATE] Oct '[DATE] Dec…" at bounding box center [610, 183] width 333 height 224
click at [1121, 40] on button "button" at bounding box center [1120, 39] width 18 height 18
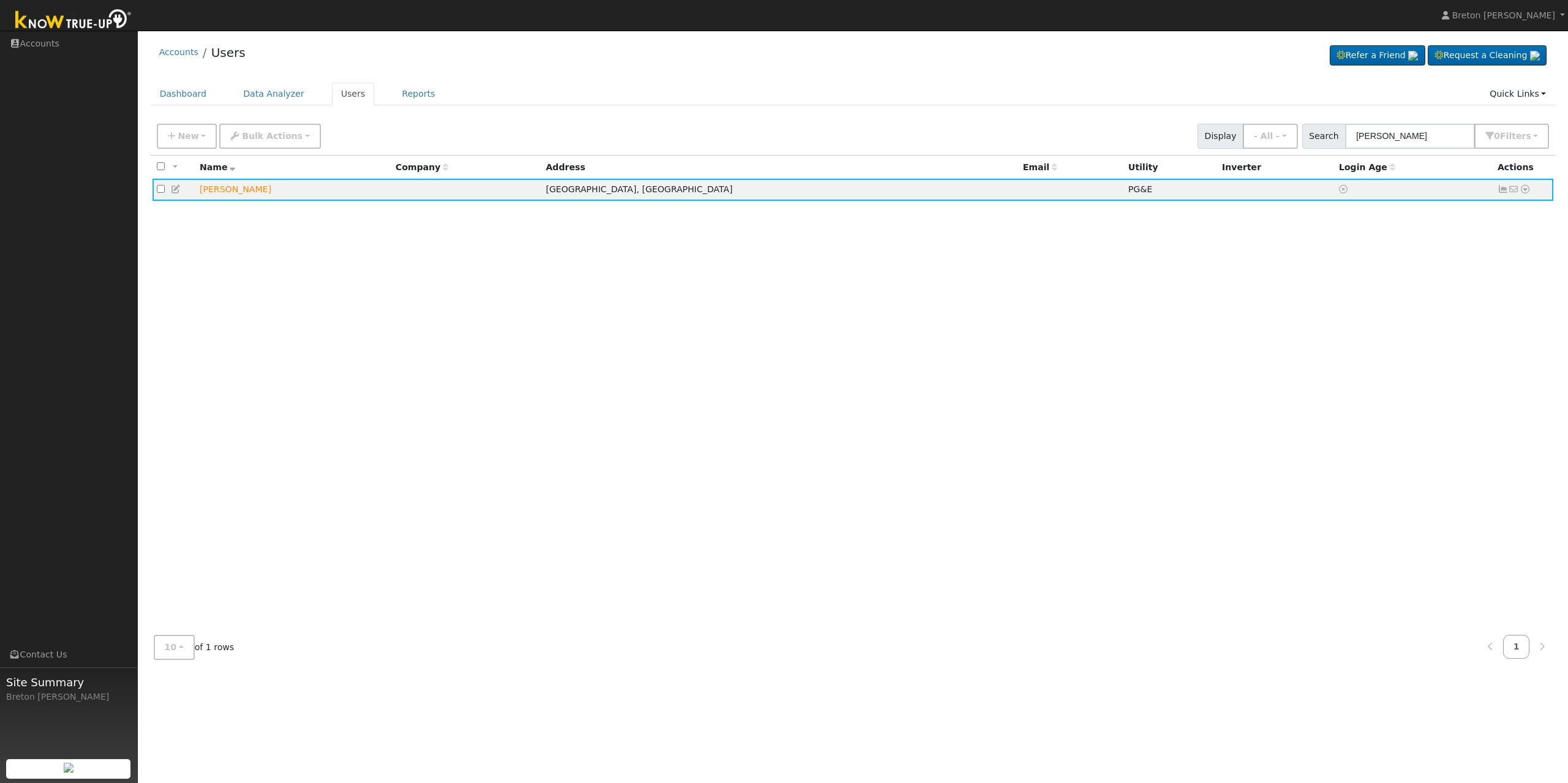
click at [934, 86] on ul "Dashboard Data Analyzer Users Reports Quick Links Quick Add Quick Connect Run a…" at bounding box center [852, 94] width 1405 height 22
